Goal: Transaction & Acquisition: Download file/media

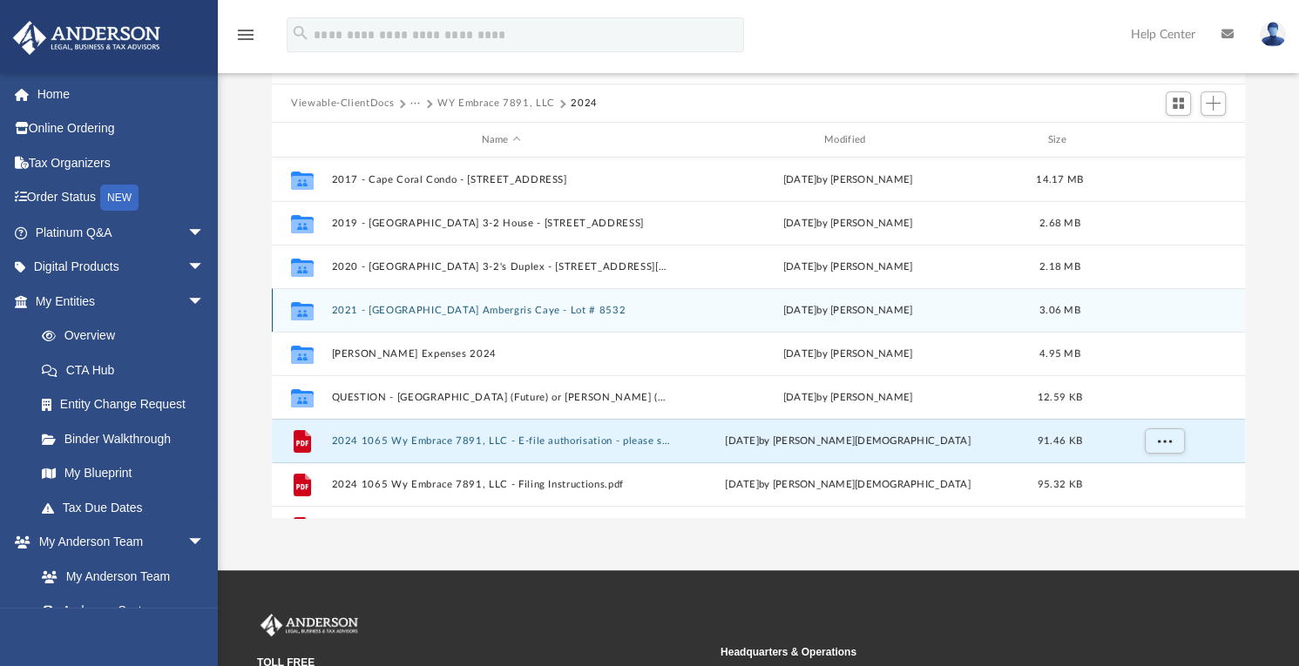
scroll to position [382, 959]
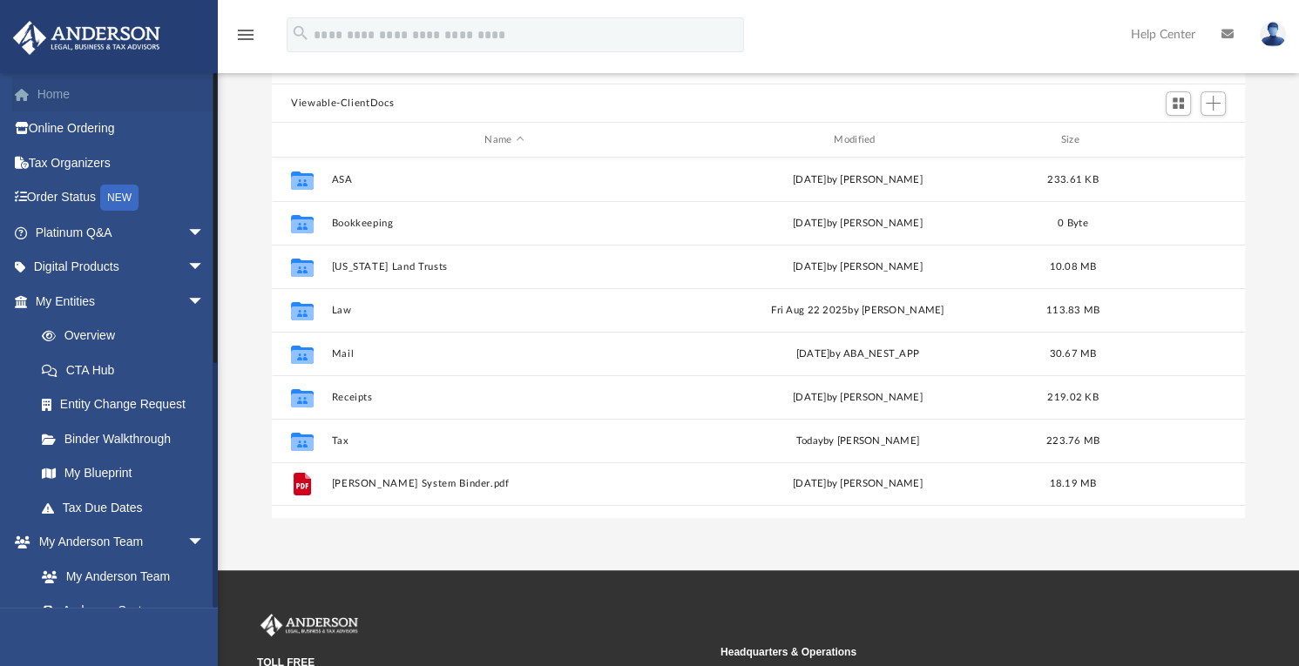
scroll to position [382, 959]
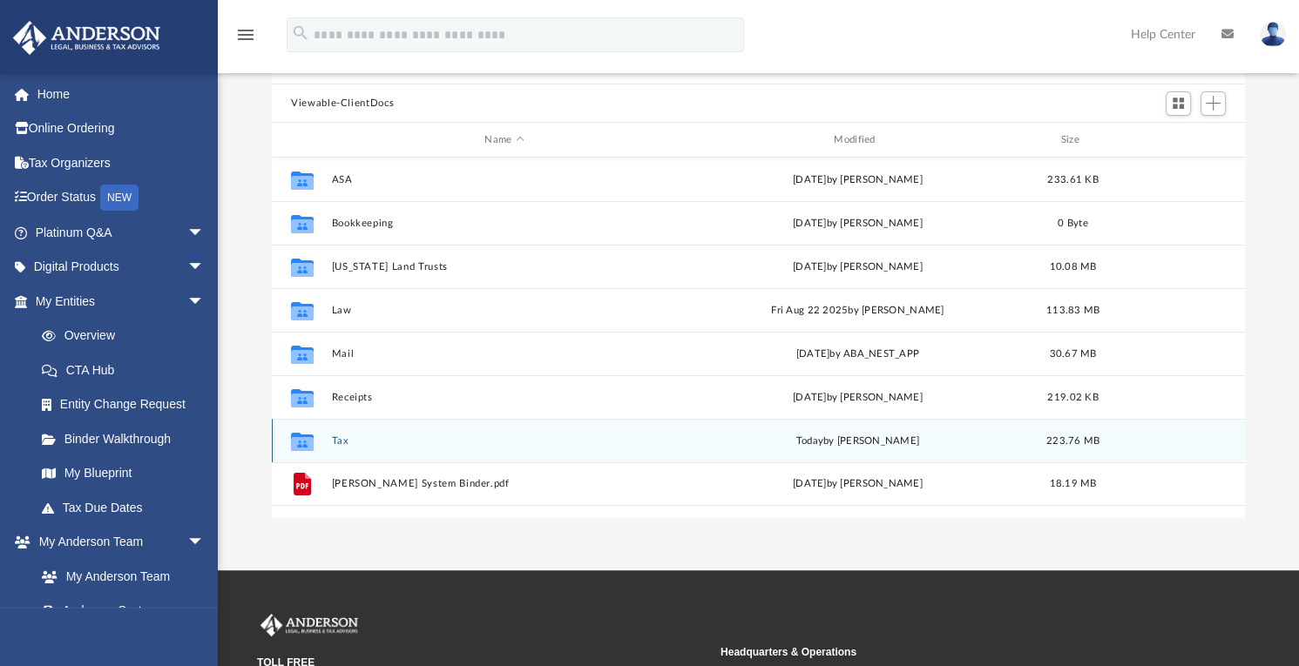
click at [353, 443] on button "Tax" at bounding box center [505, 441] width 346 height 11
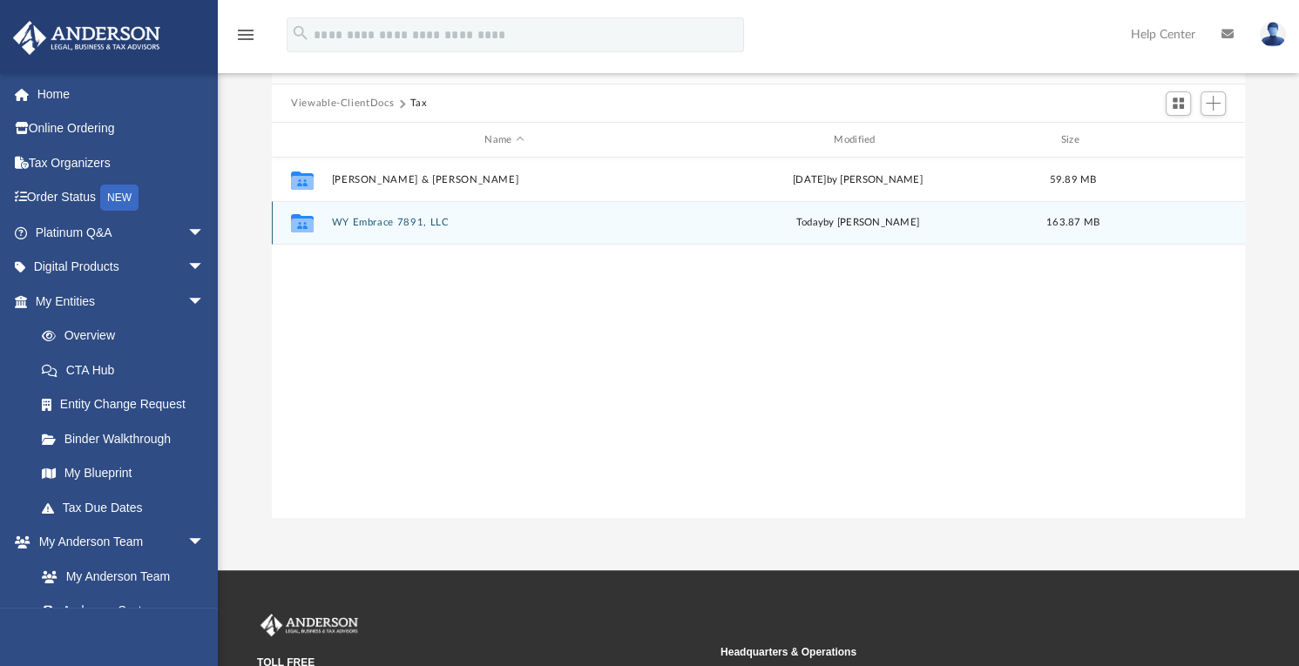
click at [398, 228] on div "Collaborated Folder WY Embrace 7891, LLC [DATE] by [PERSON_NAME] 163.87 MB" at bounding box center [758, 223] width 973 height 44
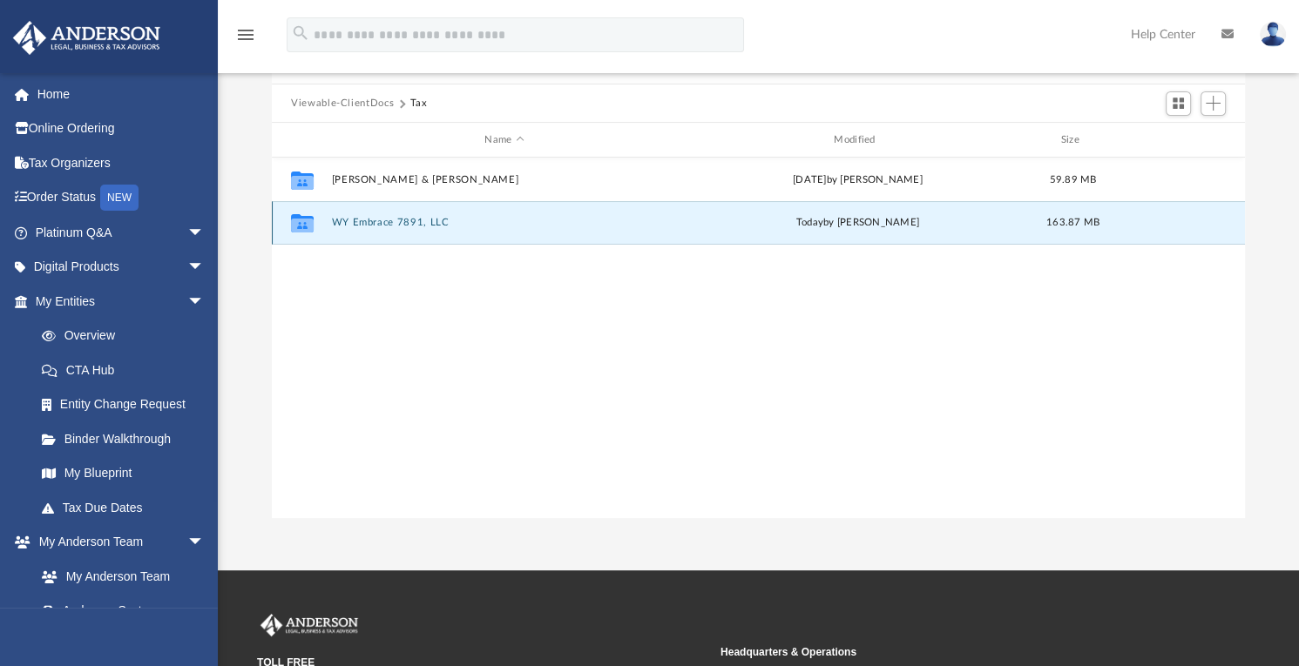
click at [307, 227] on icon "grid" at bounding box center [302, 223] width 23 height 18
click at [404, 220] on button "WY Embrace 7891, LLC" at bounding box center [505, 223] width 346 height 11
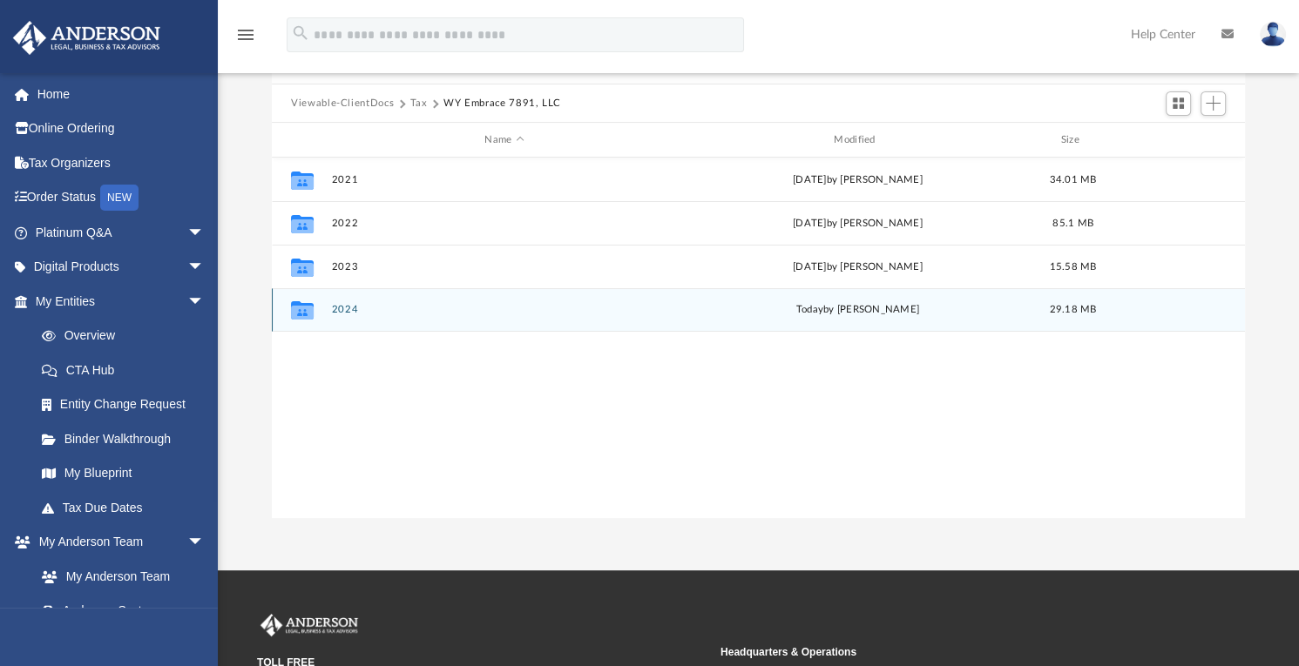
click at [354, 316] on div "Collaborated Folder 2024 [DATE] by [PERSON_NAME] 29.18 MB" at bounding box center [758, 310] width 973 height 44
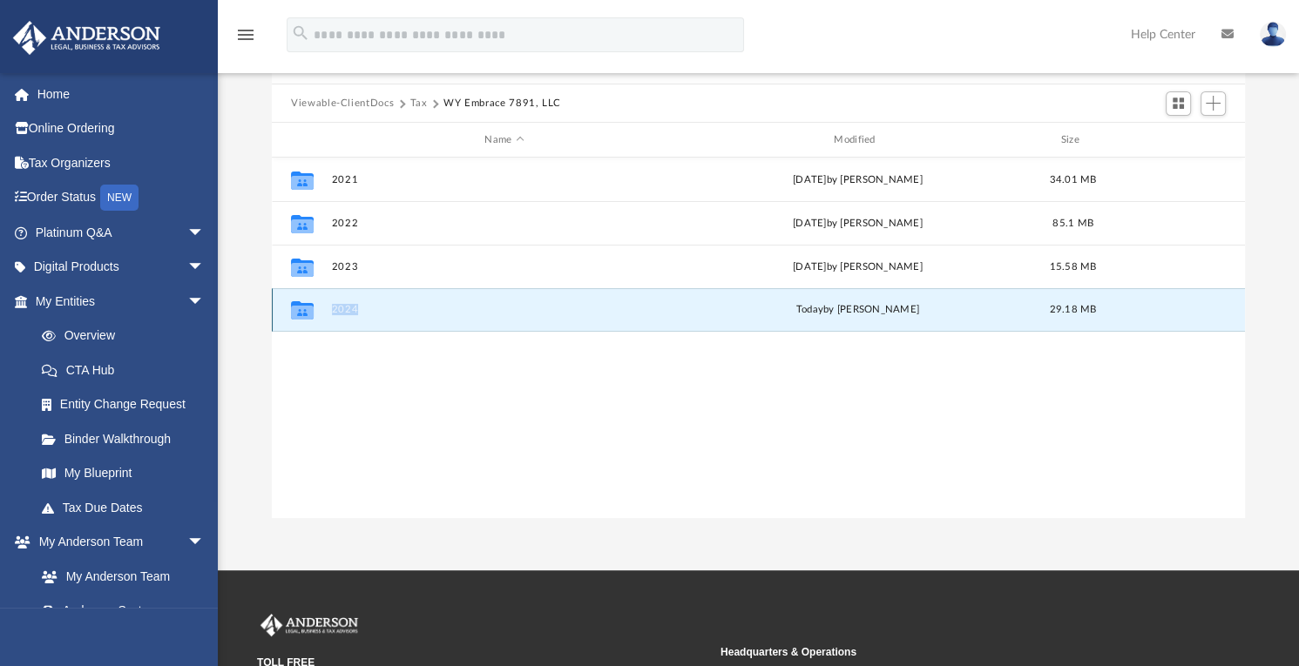
click at [354, 316] on div "Collaborated Folder 2024 [DATE] by [PERSON_NAME] 29.18 MB" at bounding box center [758, 310] width 973 height 44
click at [343, 309] on button "2024" at bounding box center [505, 310] width 346 height 11
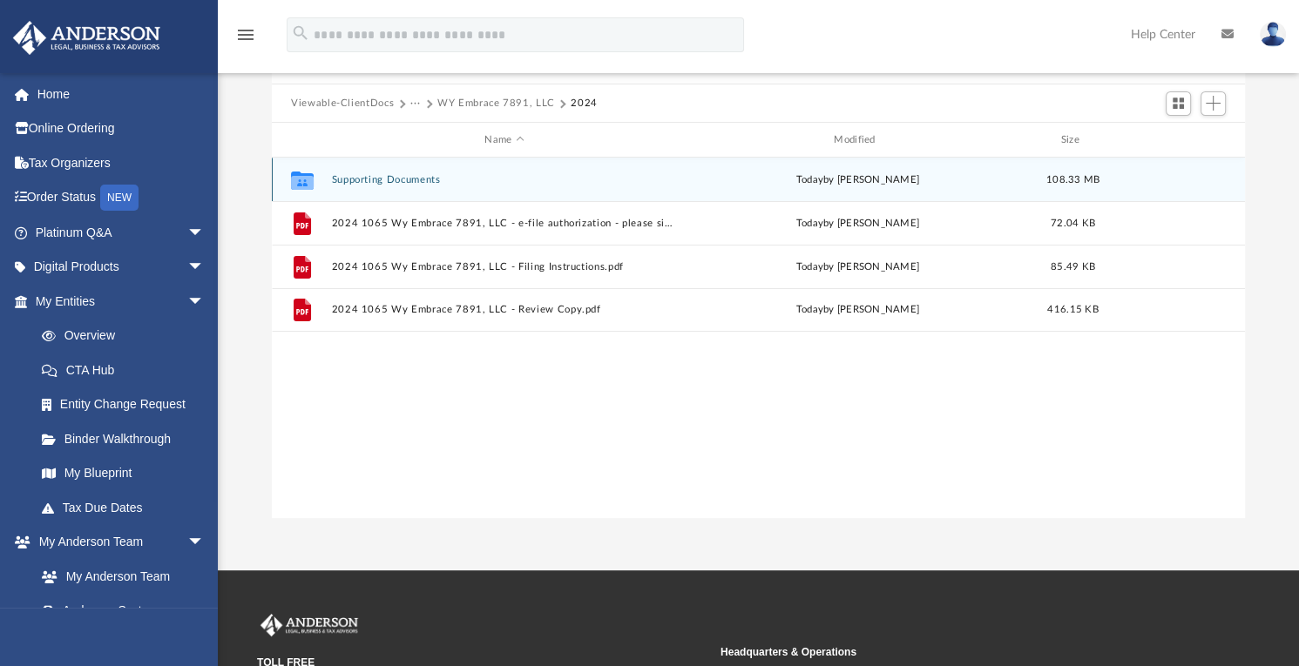
click at [397, 177] on button "Supporting Documents" at bounding box center [505, 179] width 346 height 11
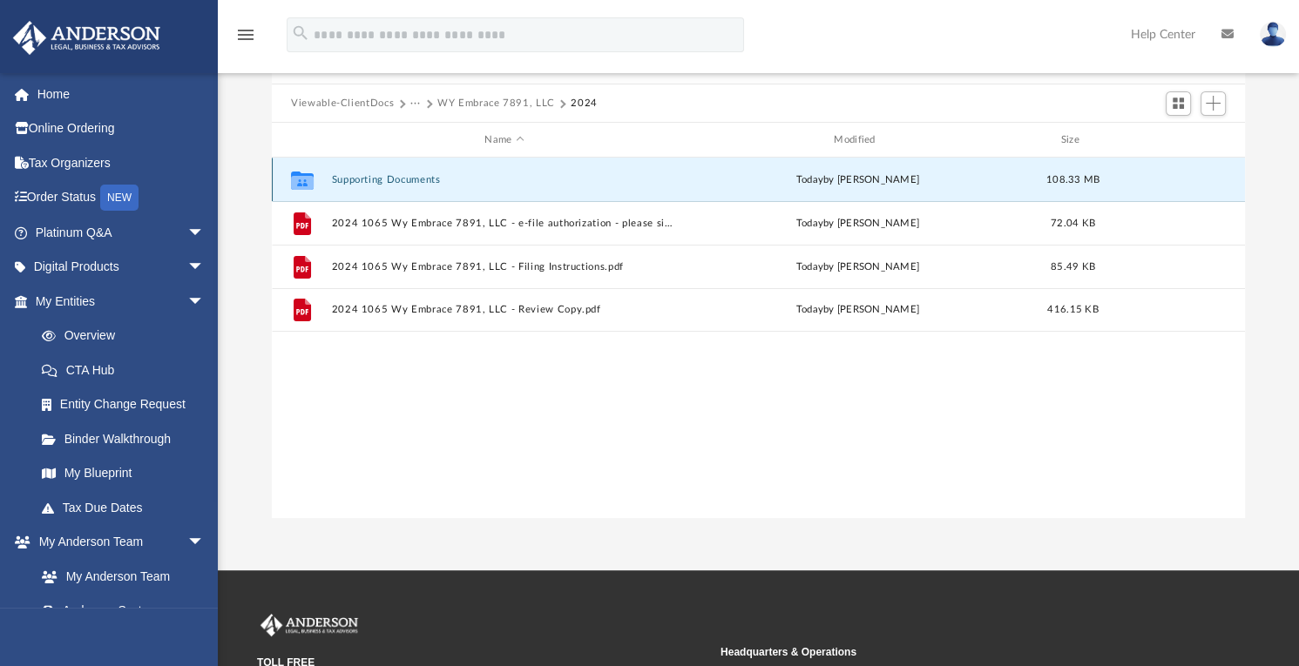
click at [397, 177] on button "Supporting Documents" at bounding box center [505, 179] width 346 height 11
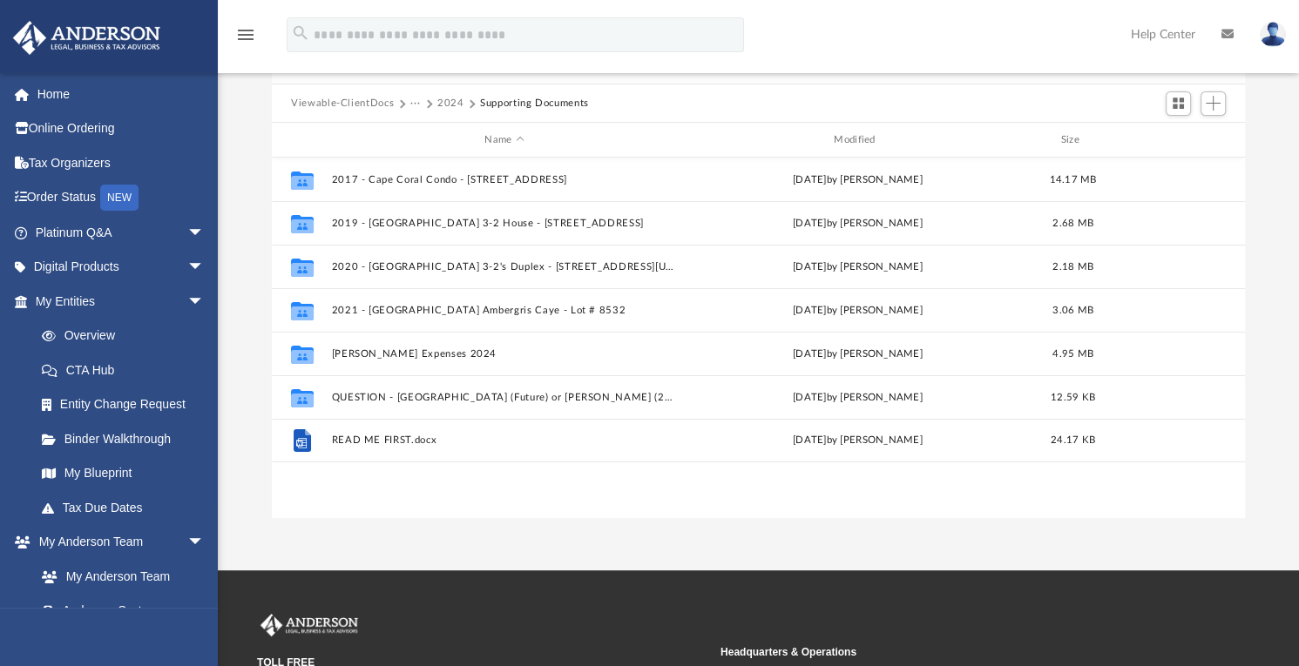
click at [450, 103] on button "2024" at bounding box center [450, 104] width 27 height 16
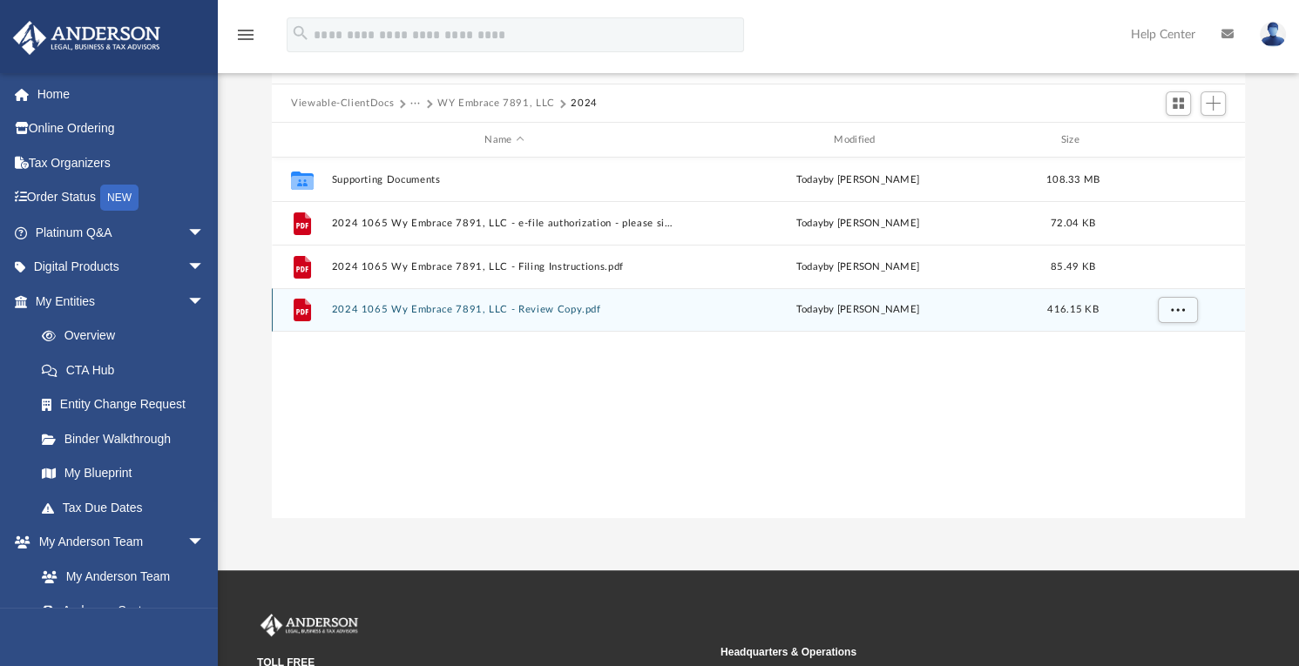
click at [502, 314] on button "2024 1065 Wy Embrace 7891, LLC - Review Copy.pdf" at bounding box center [505, 310] width 346 height 11
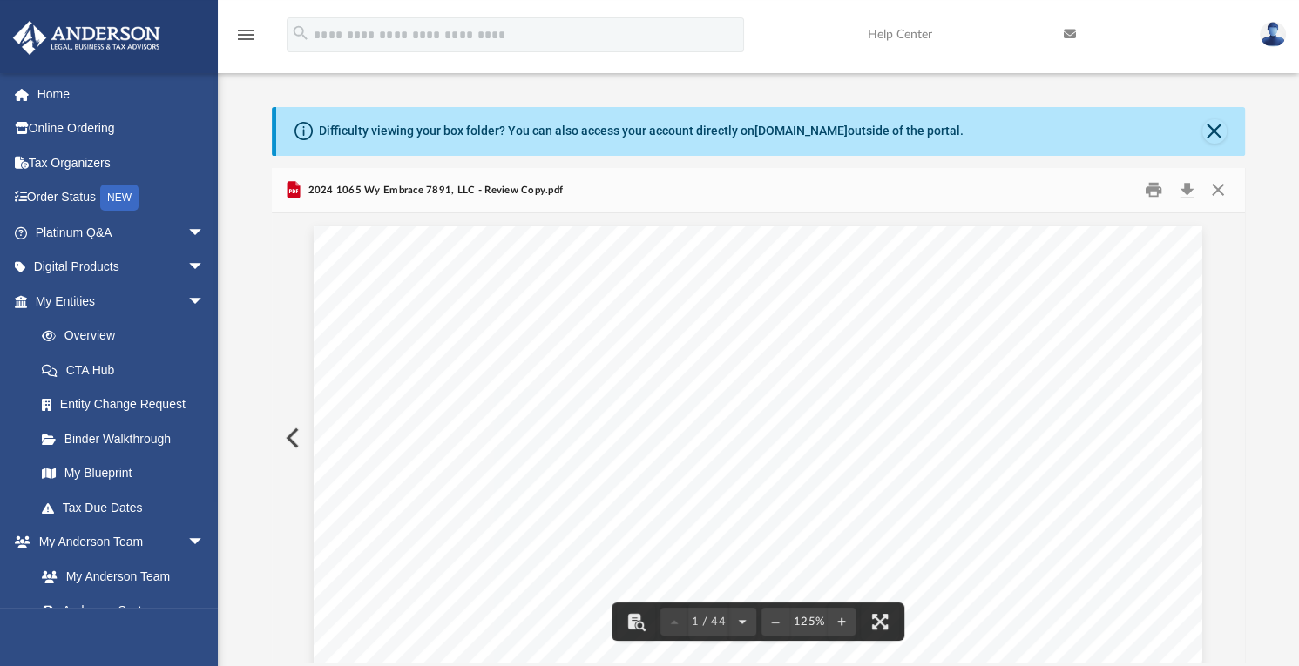
scroll to position [0, 0]
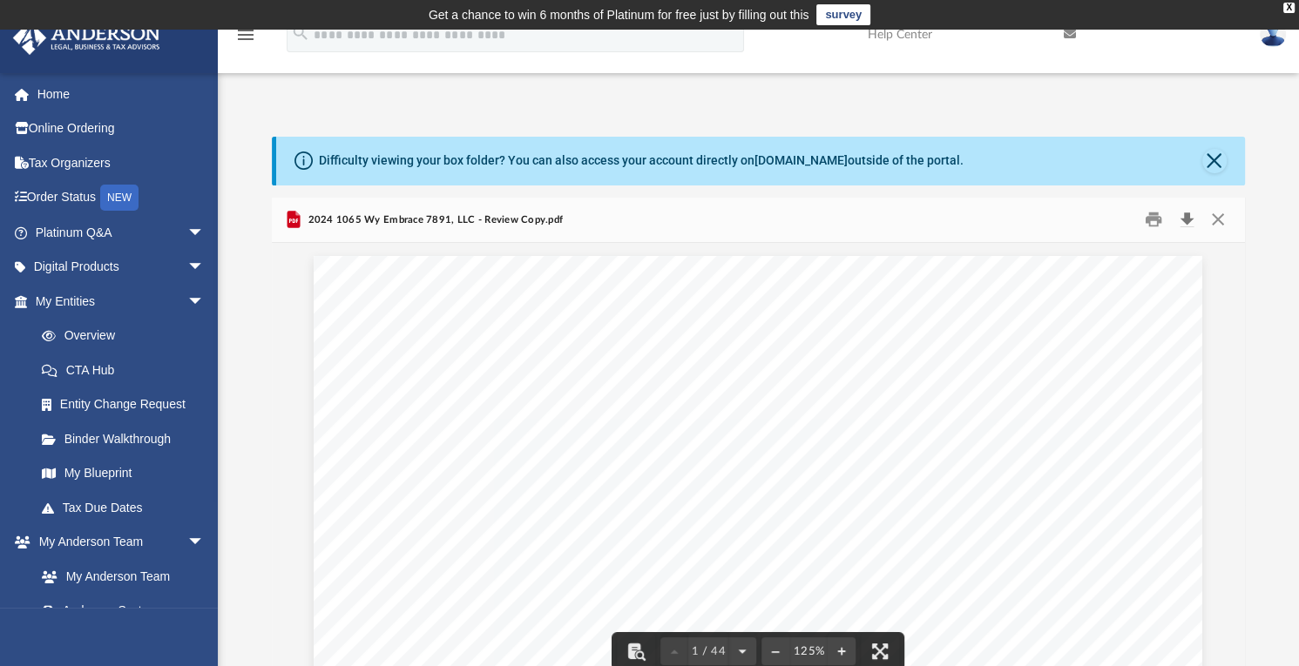
click at [1184, 220] on button "Download" at bounding box center [1186, 219] width 31 height 27
click at [1223, 220] on button "Close" at bounding box center [1217, 219] width 31 height 27
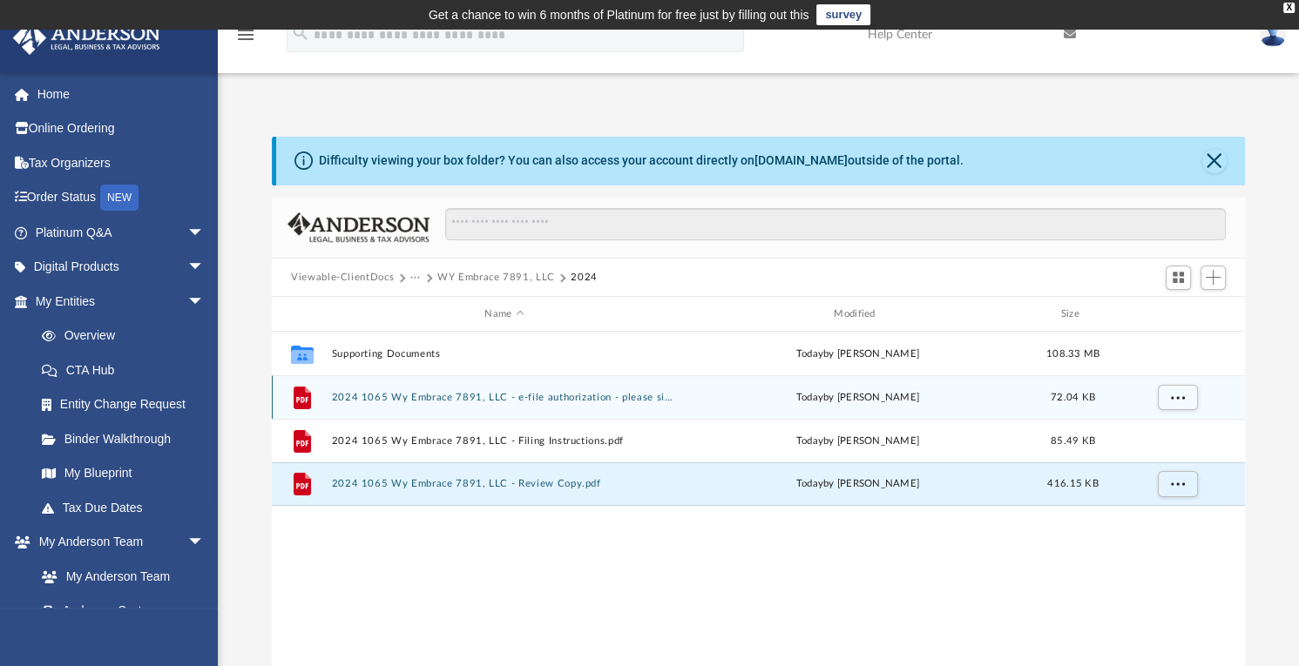
click at [577, 394] on button "2024 1065 Wy Embrace 7891, LLC - e-file authorization - please sign.pdf" at bounding box center [505, 397] width 346 height 11
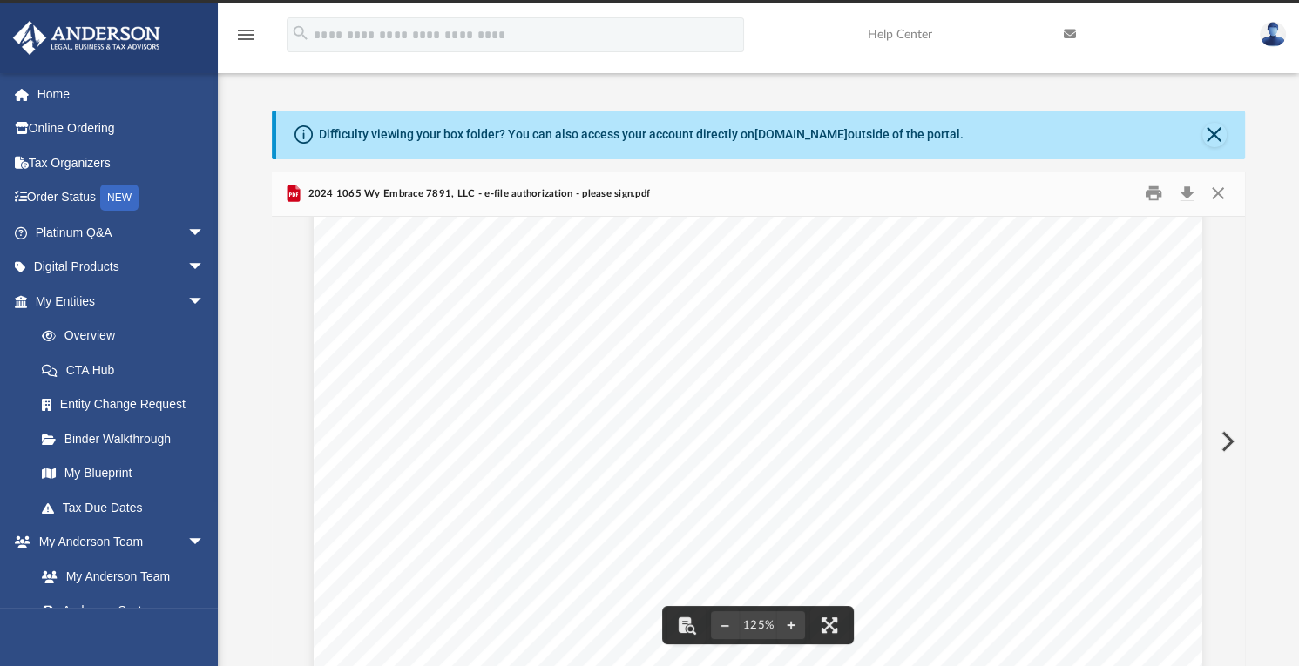
scroll to position [377, 0]
